Goal: Use online tool/utility

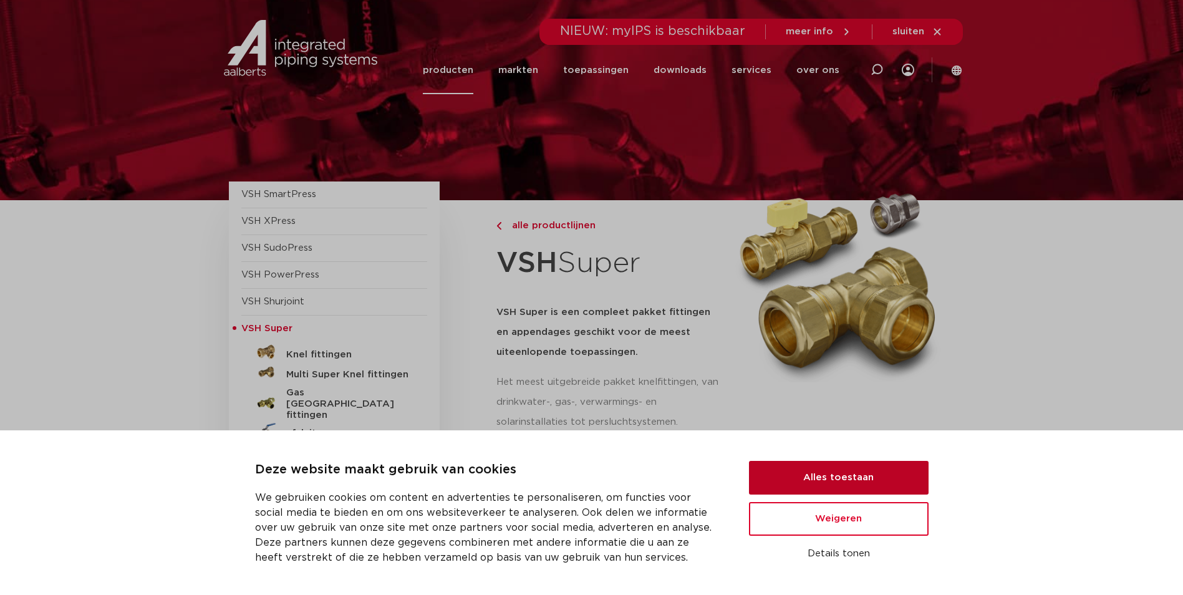
click at [845, 476] on button "Alles toestaan" at bounding box center [839, 478] width 180 height 34
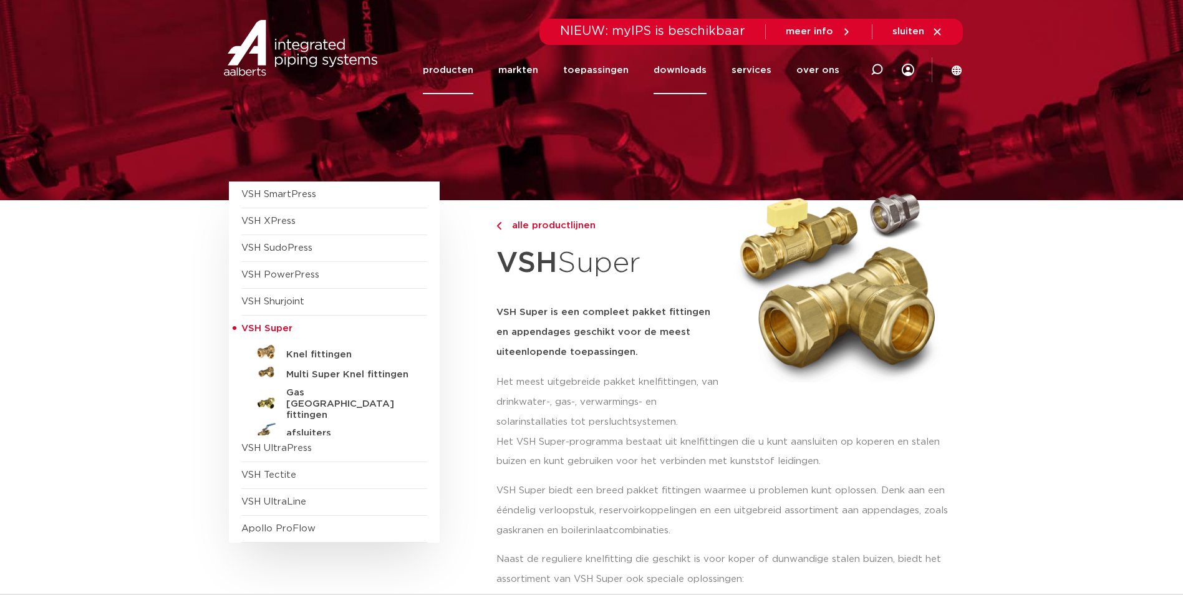
click at [686, 69] on link "downloads" at bounding box center [679, 70] width 53 height 48
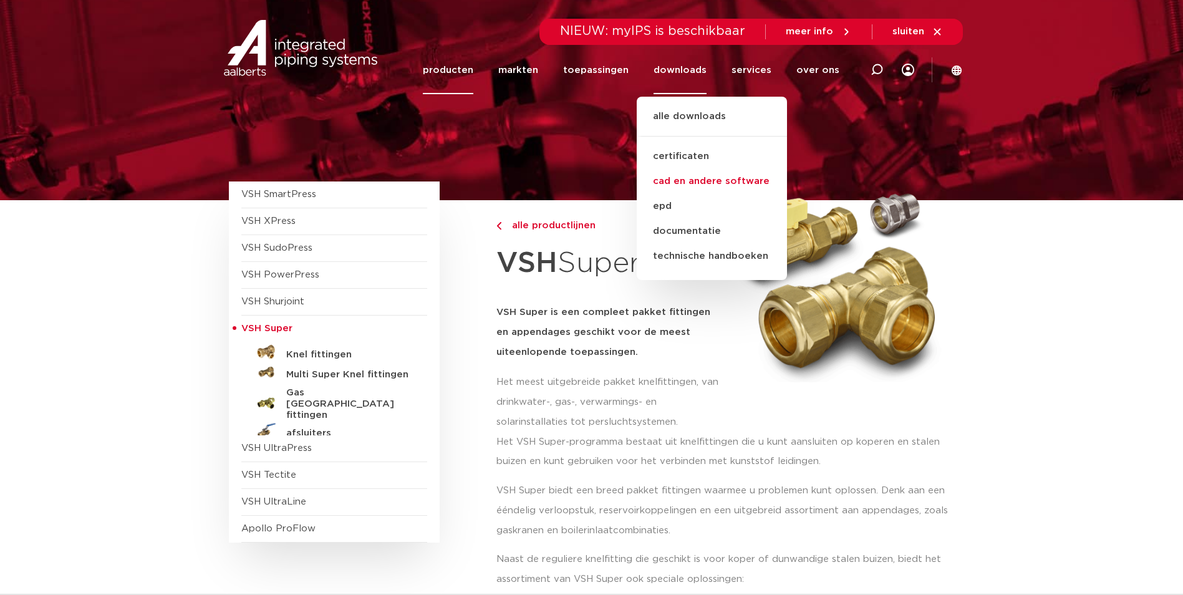
click at [720, 182] on link "cad en andere software" at bounding box center [712, 181] width 150 height 25
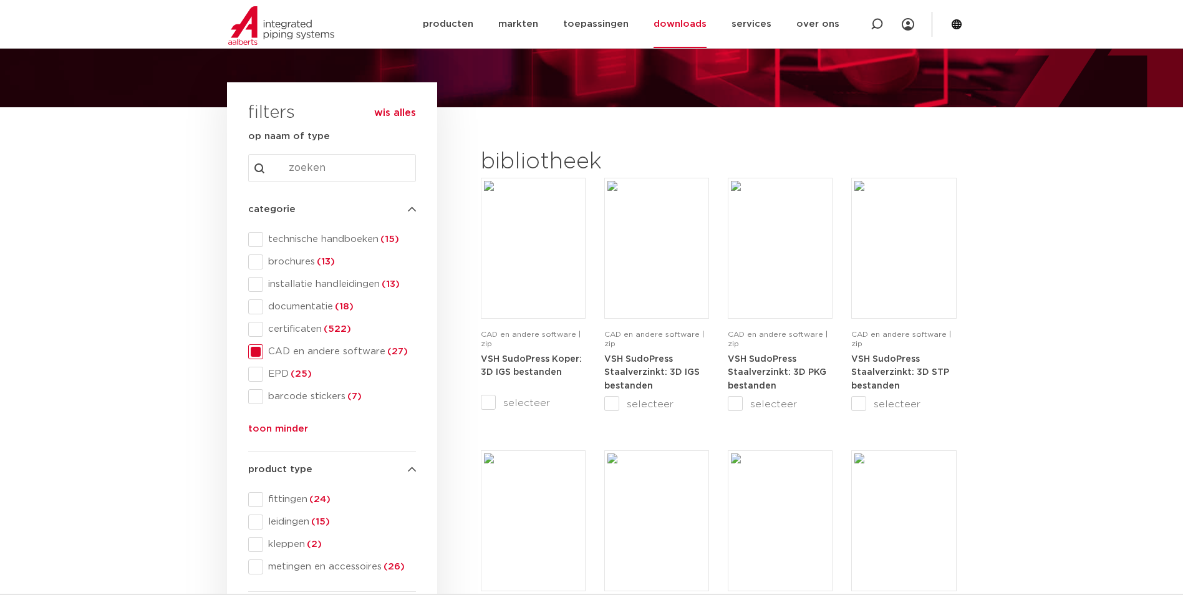
scroll to position [125, 0]
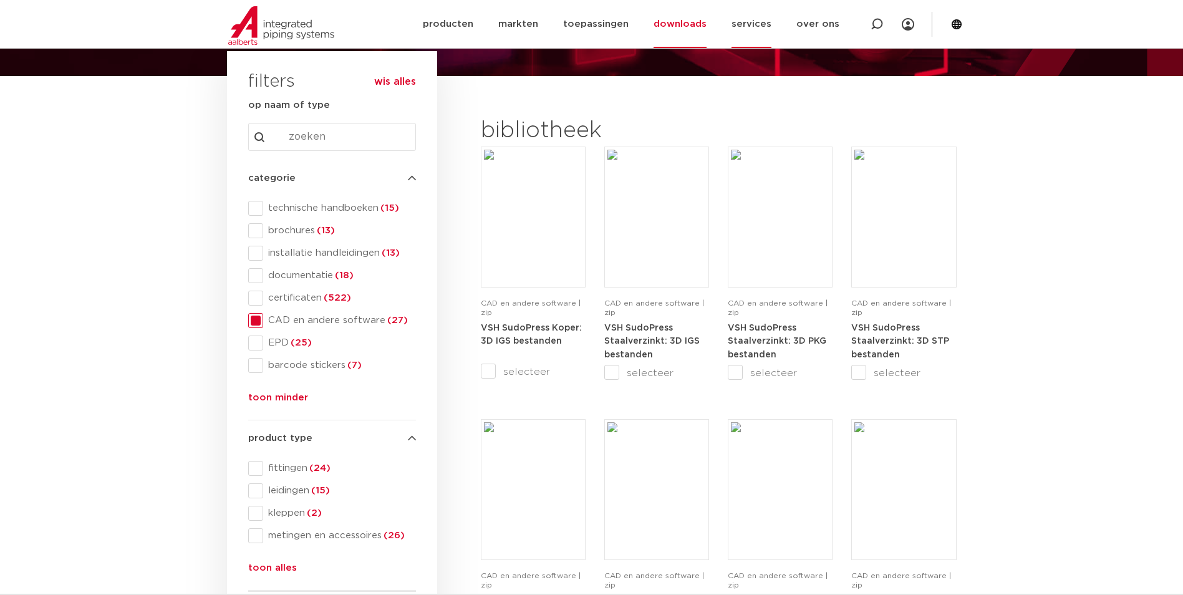
click at [746, 24] on link "services" at bounding box center [751, 24] width 40 height 48
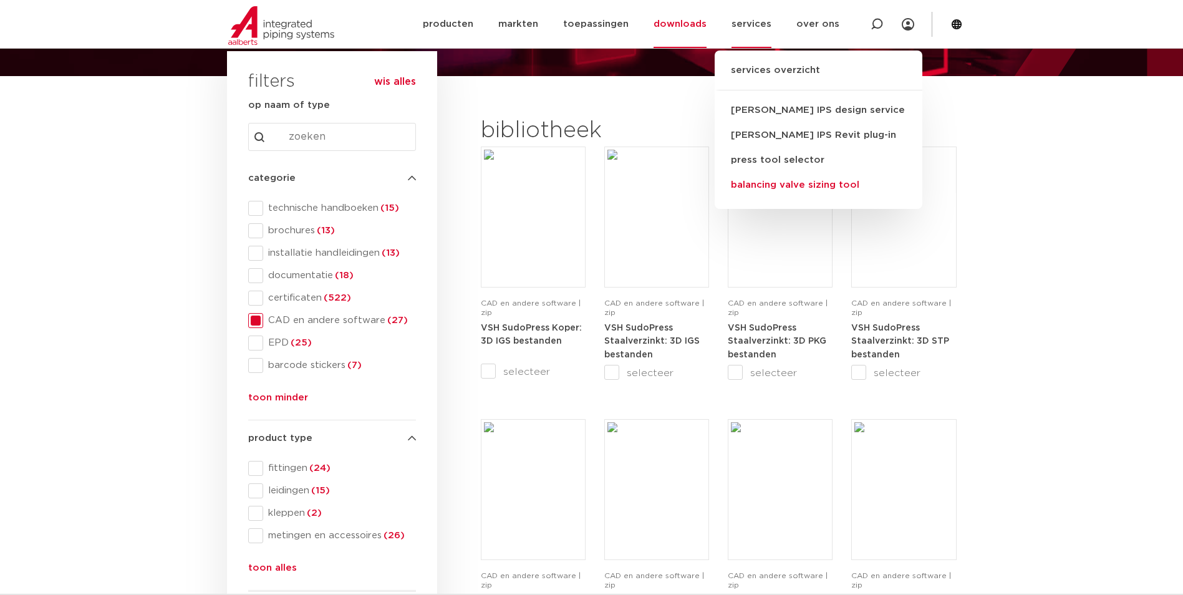
click at [799, 185] on link "balancing valve sizing tool" at bounding box center [818, 185] width 208 height 25
